Goal: Task Accomplishment & Management: Use online tool/utility

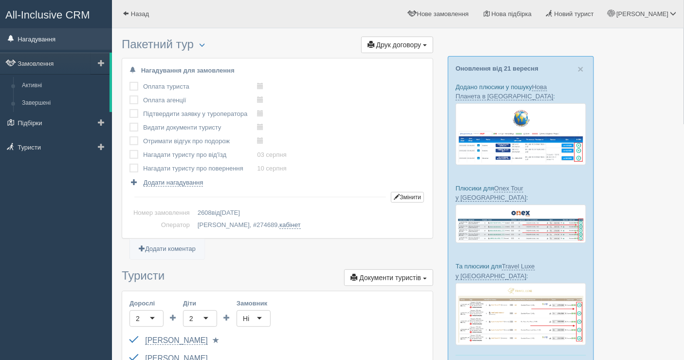
click at [46, 37] on link "Нагадування" at bounding box center [56, 38] width 112 height 21
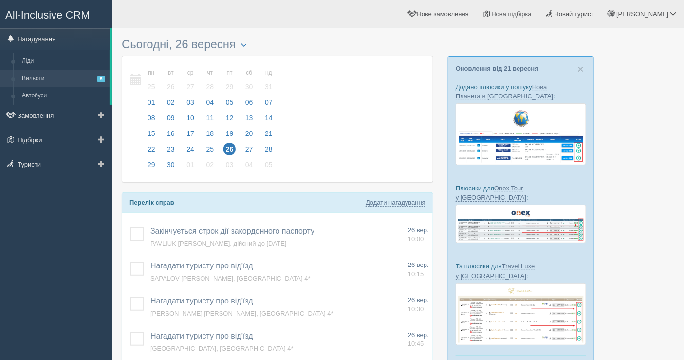
click at [44, 78] on link "Вильоти 5" at bounding box center [64, 79] width 92 height 18
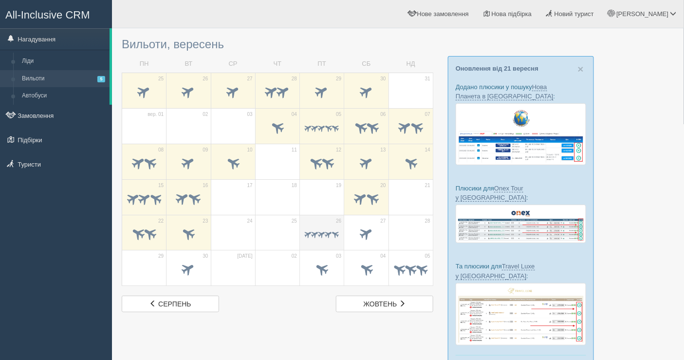
click at [315, 230] on span at bounding box center [322, 235] width 34 height 10
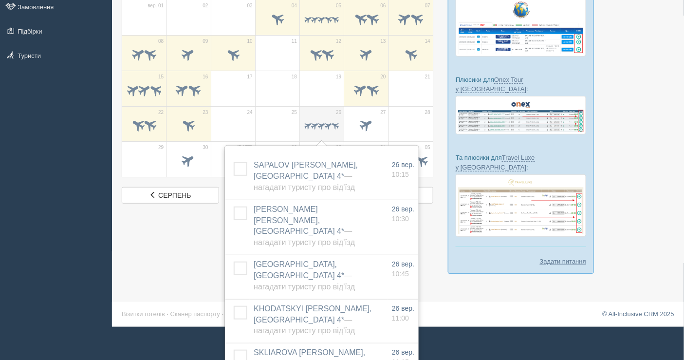
scroll to position [124, 0]
